Goal: Check status: Check status

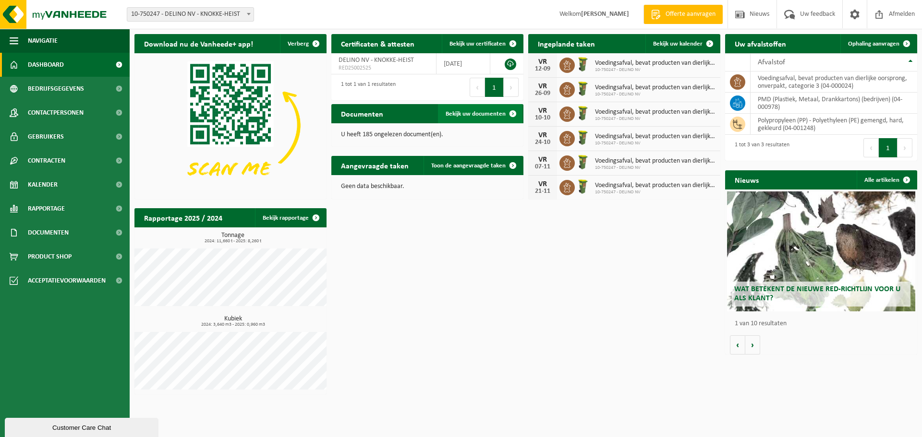
click at [460, 115] on span "Bekijk uw documenten" at bounding box center [476, 114] width 60 height 6
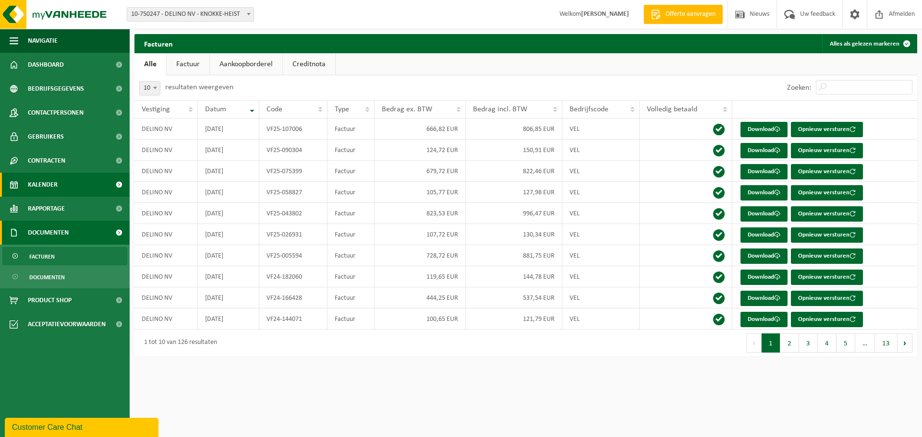
click at [46, 180] on span "Kalender" at bounding box center [43, 185] width 30 height 24
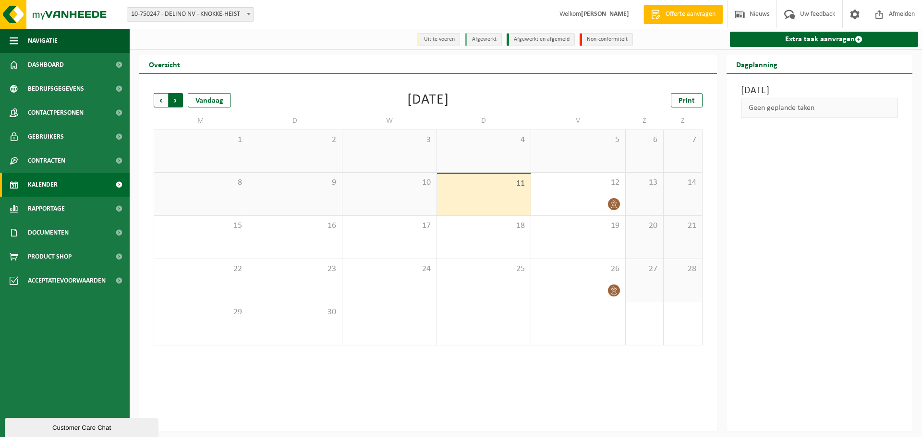
click at [160, 102] on span "Vorige" at bounding box center [161, 100] width 14 height 14
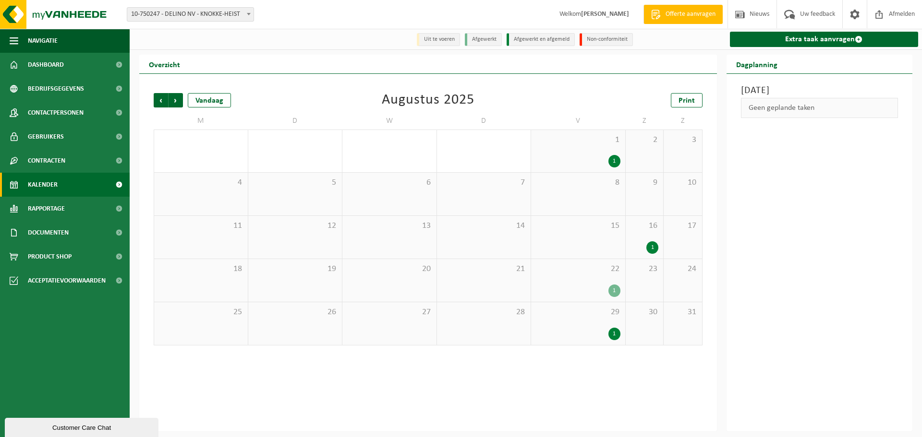
click at [160, 102] on span "Vorige" at bounding box center [161, 100] width 14 height 14
click at [613, 246] on div "1" at bounding box center [614, 247] width 12 height 12
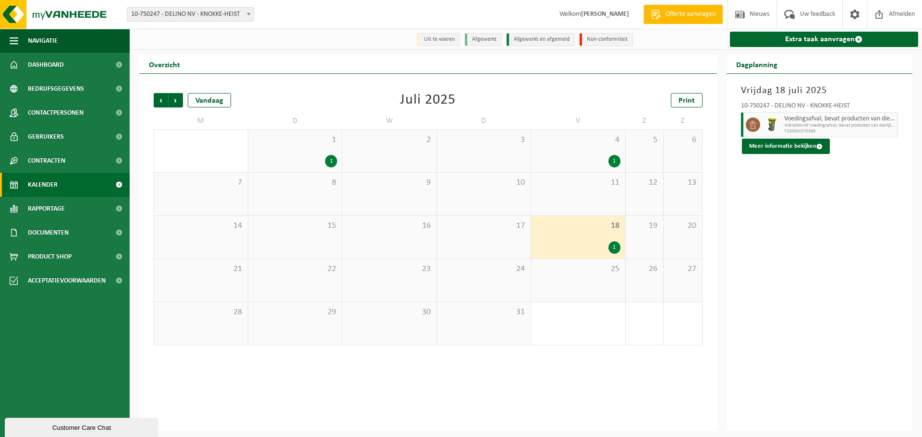
click at [615, 153] on div "4 1" at bounding box center [578, 151] width 94 height 42
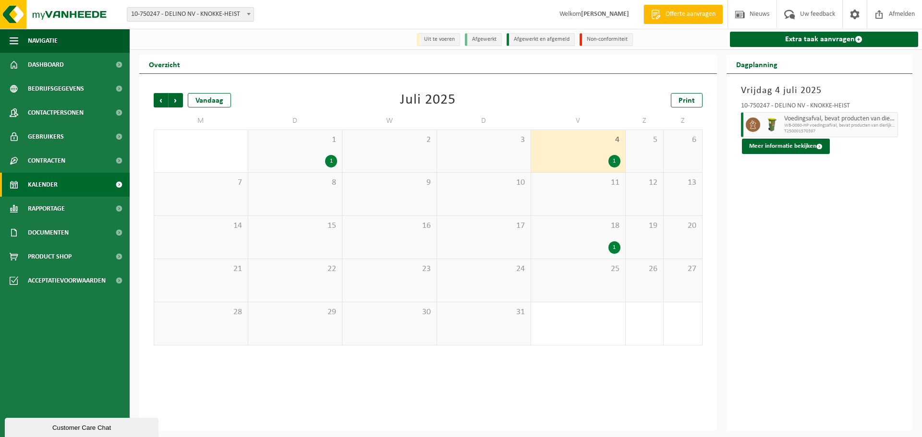
click at [331, 161] on div "1" at bounding box center [331, 161] width 12 height 12
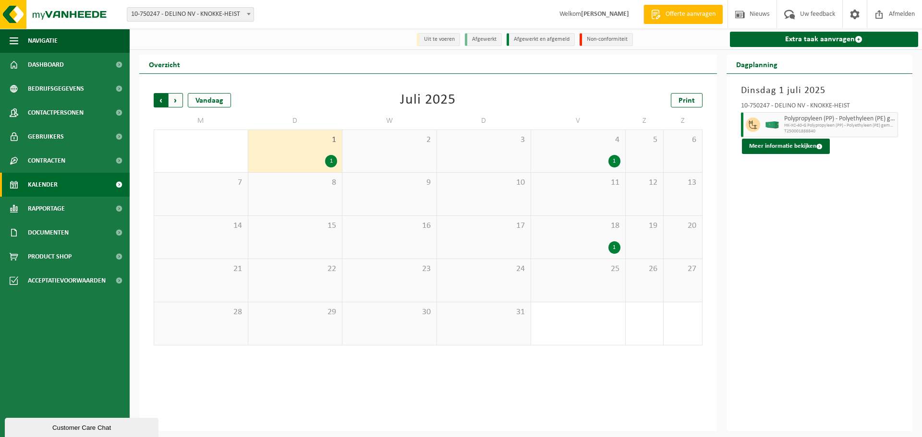
click at [176, 102] on span "Volgende" at bounding box center [176, 100] width 14 height 14
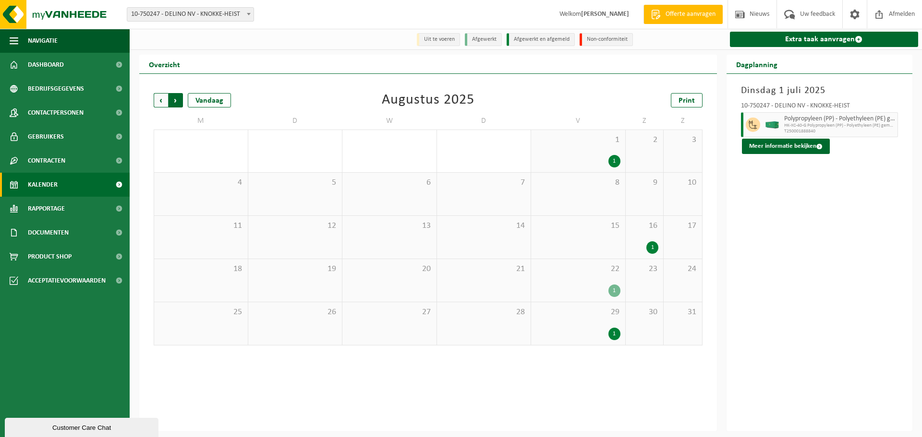
click at [162, 103] on span "Vorige" at bounding box center [161, 100] width 14 height 14
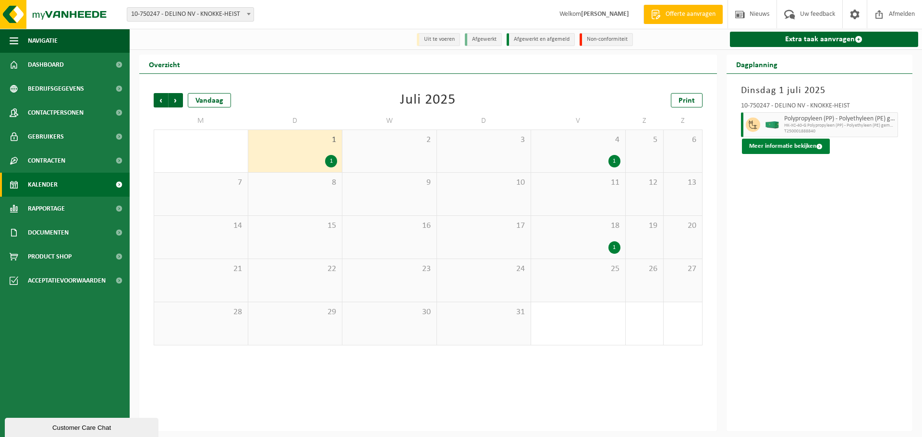
click at [802, 146] on button "Meer informatie bekijken" at bounding box center [786, 146] width 88 height 15
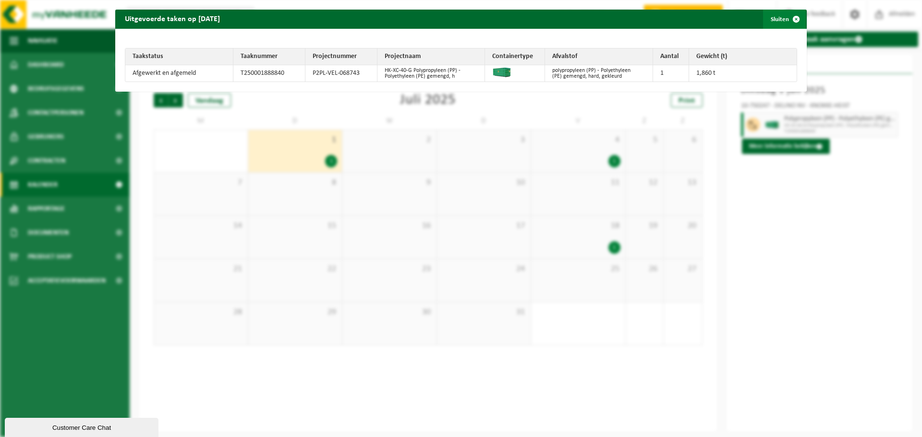
click at [779, 16] on button "Sluiten" at bounding box center [784, 19] width 43 height 19
